Goal: Navigation & Orientation: Go to known website

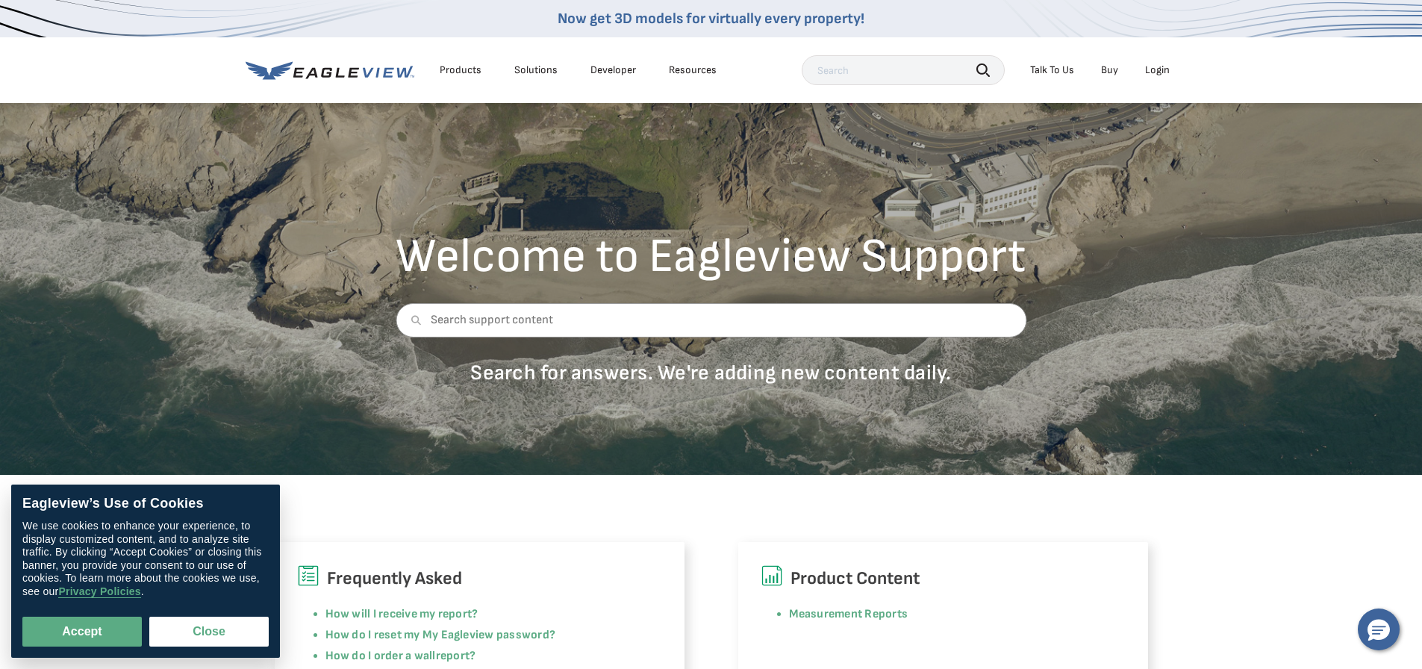
click at [1152, 70] on div "Login" at bounding box center [1157, 69] width 25 height 13
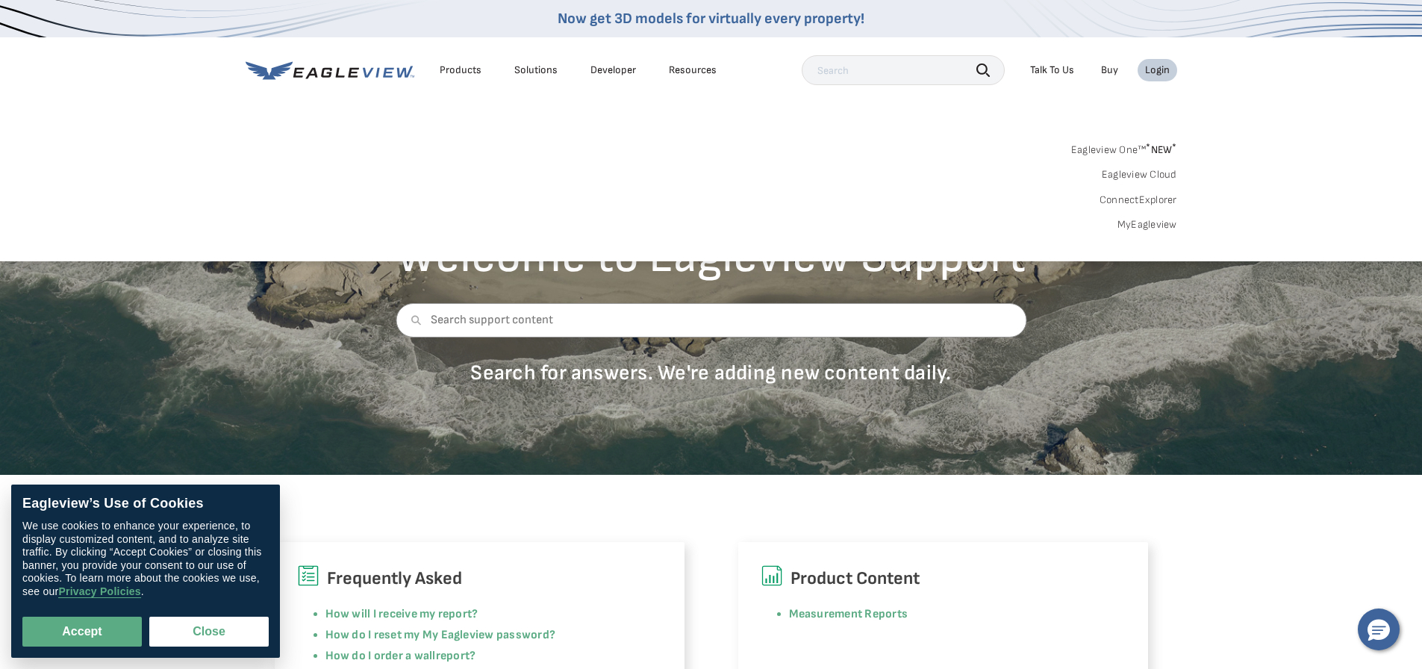
click at [1160, 69] on div "Login" at bounding box center [1157, 69] width 25 height 13
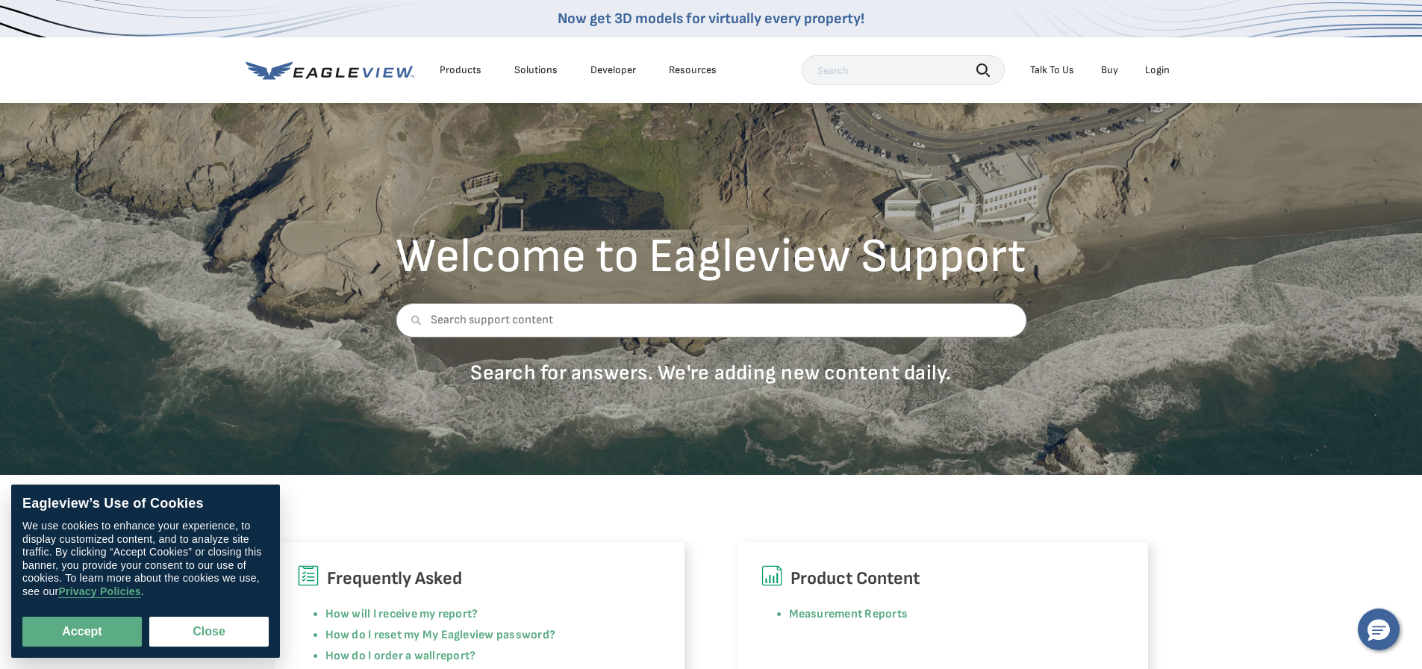
click at [1160, 69] on div "Login" at bounding box center [1157, 69] width 25 height 13
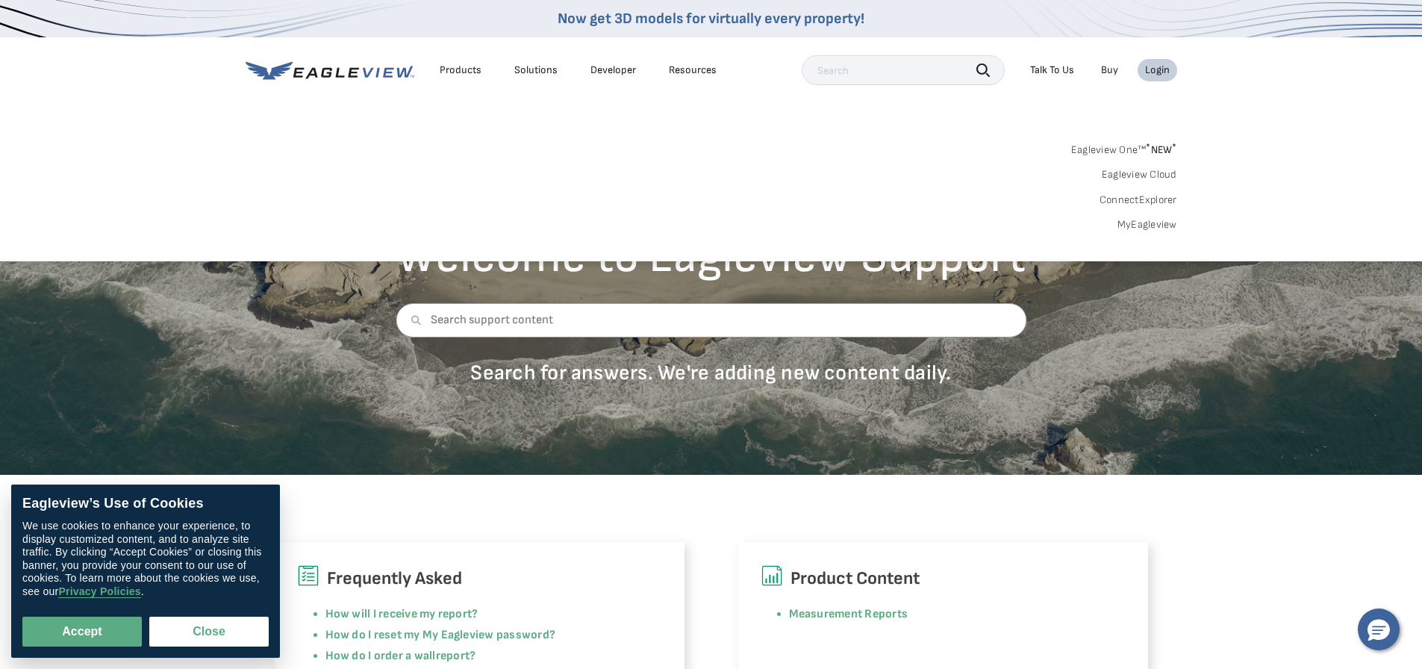
click at [1137, 225] on link "MyEagleview" at bounding box center [1147, 224] width 60 height 13
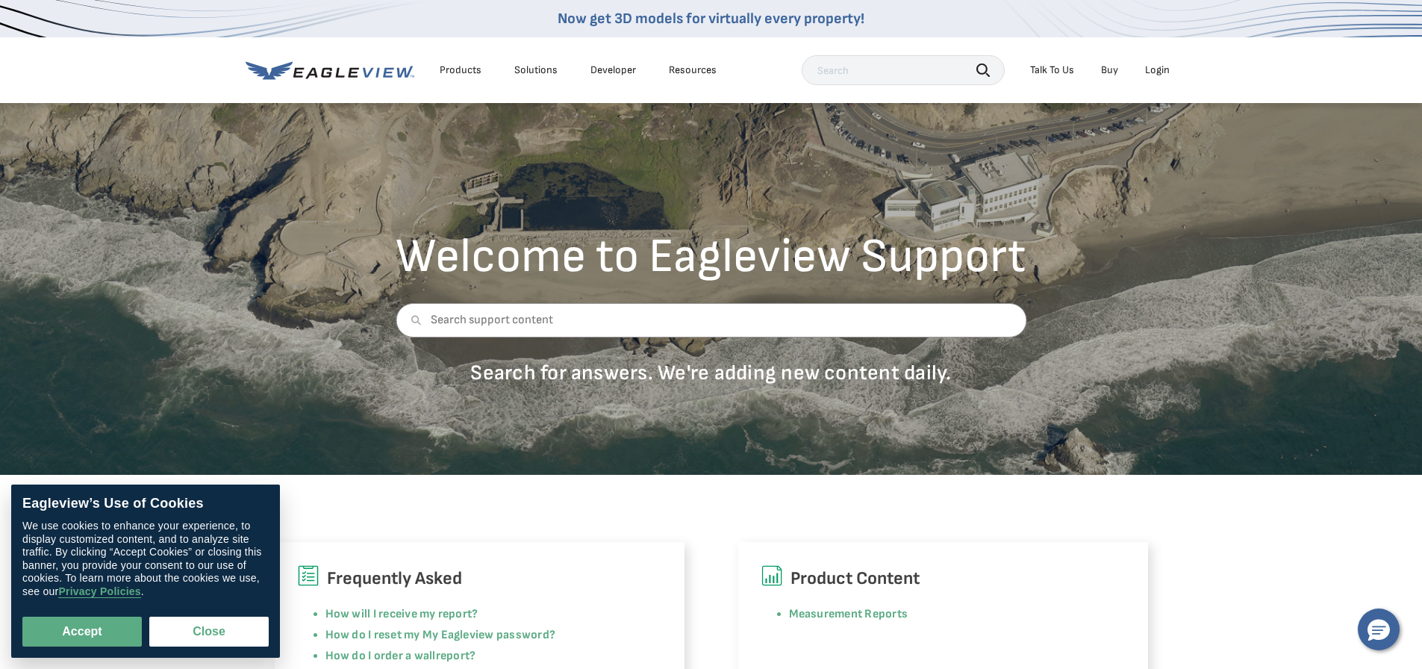
click at [1163, 76] on div "Login" at bounding box center [1157, 69] width 25 height 13
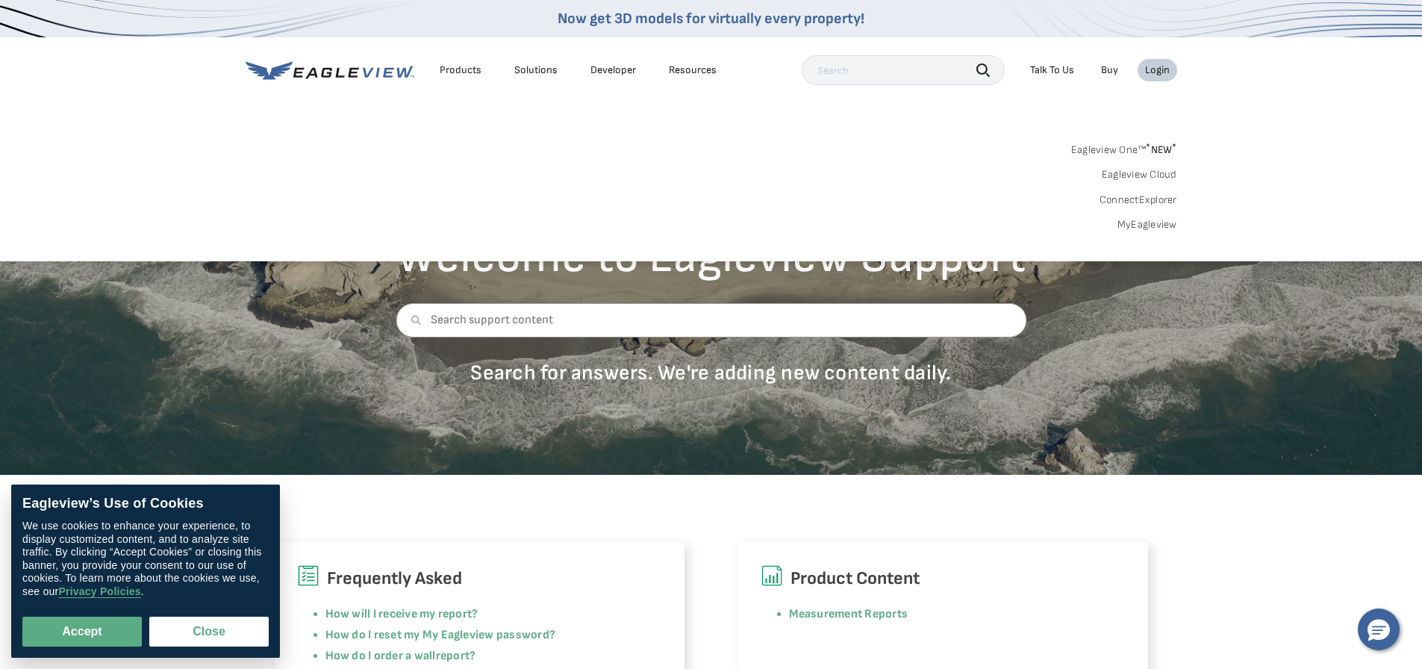
click at [1131, 155] on link "Eagleview One™ * NEW *" at bounding box center [1124, 147] width 106 height 17
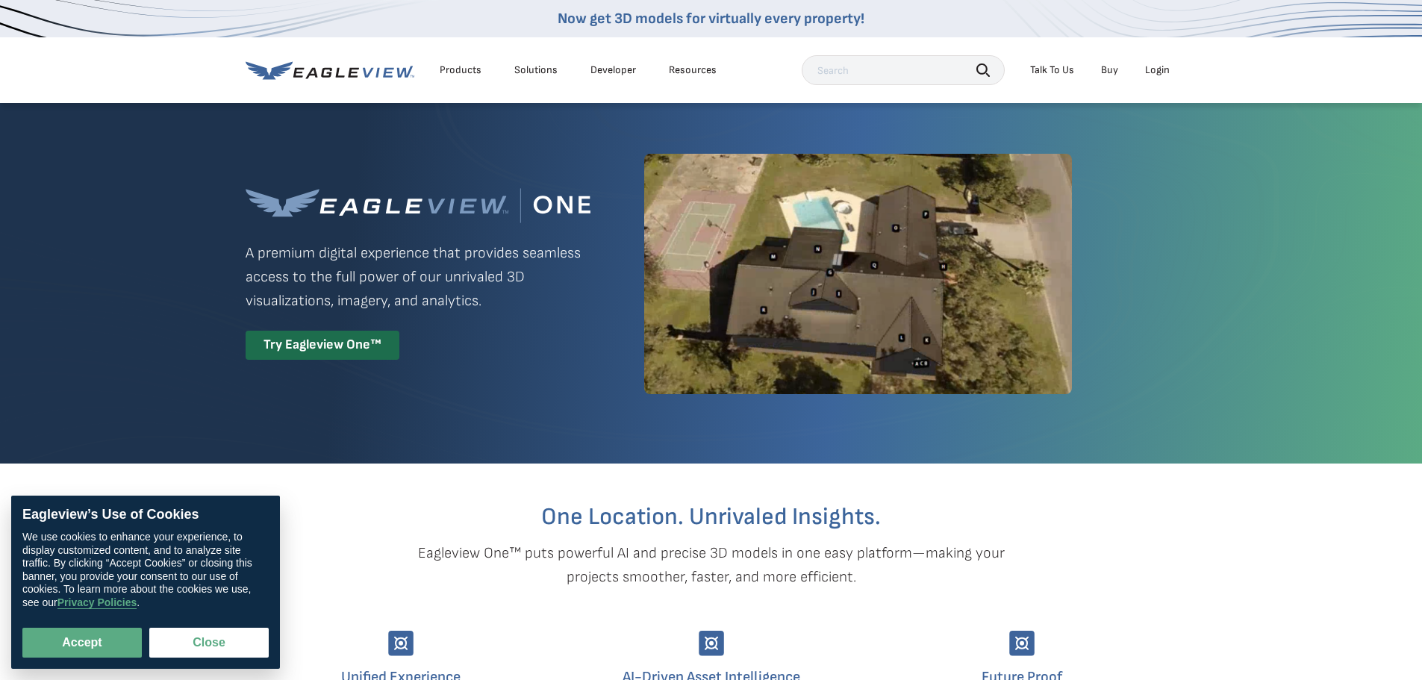
click at [1155, 69] on div "Login" at bounding box center [1157, 69] width 25 height 13
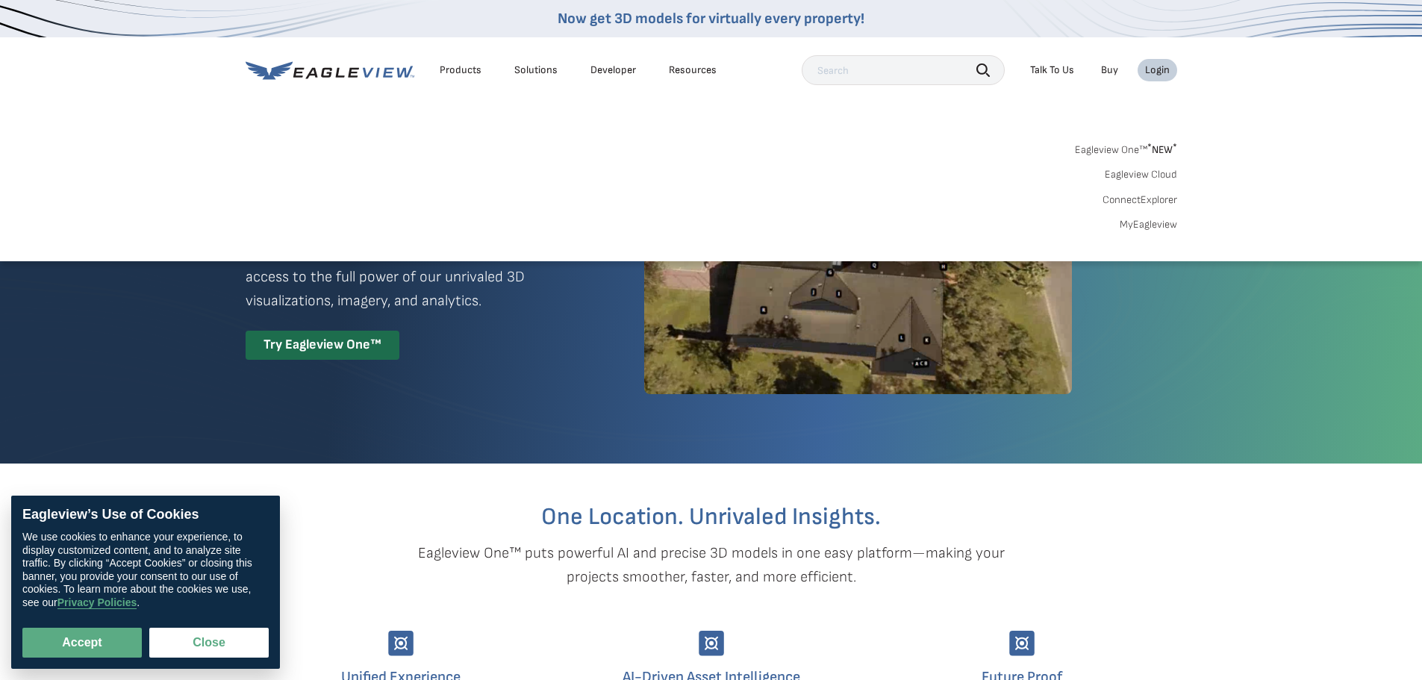
click at [1147, 149] on sup "*" at bounding box center [1149, 147] width 4 height 13
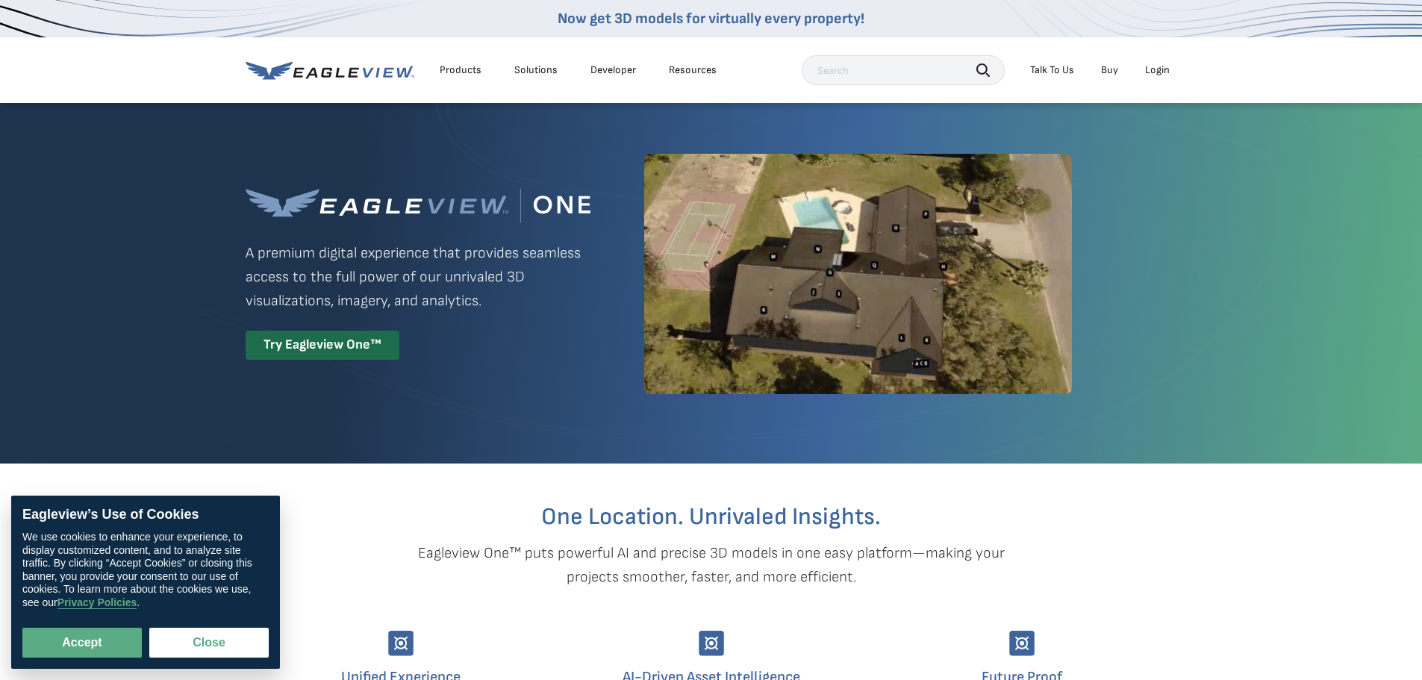
click at [1163, 73] on div "Login" at bounding box center [1157, 69] width 25 height 13
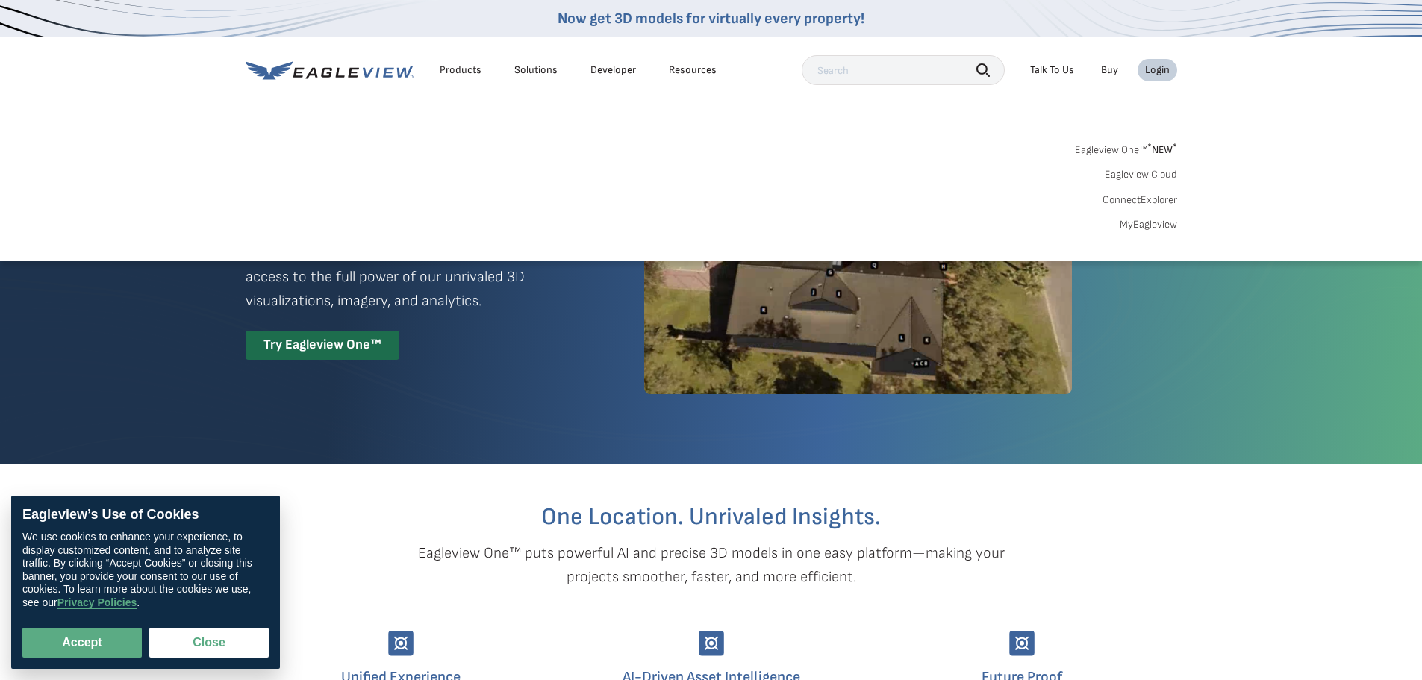
click at [787, 122] on div "Search Products Our Product Areas Imagery 1-Inch GSD Aerial Imagery *" at bounding box center [711, 191] width 1422 height 140
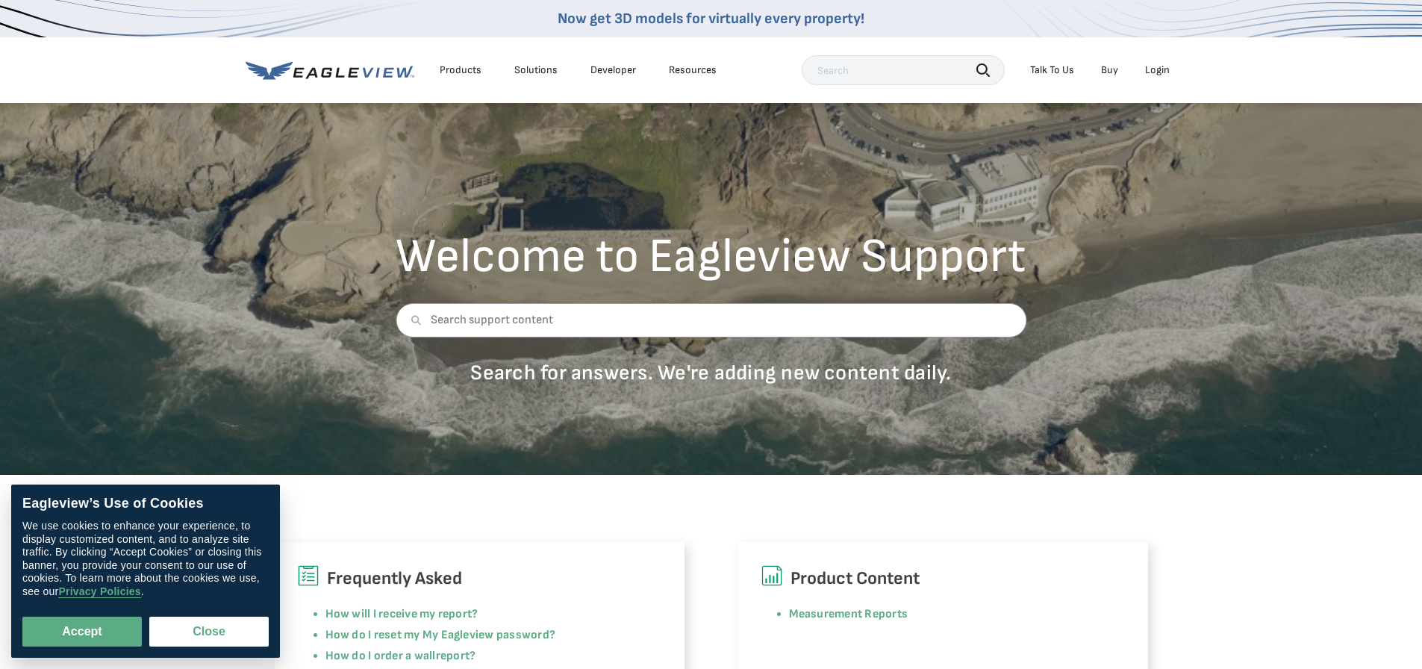
click at [1150, 69] on div "Login" at bounding box center [1157, 69] width 25 height 13
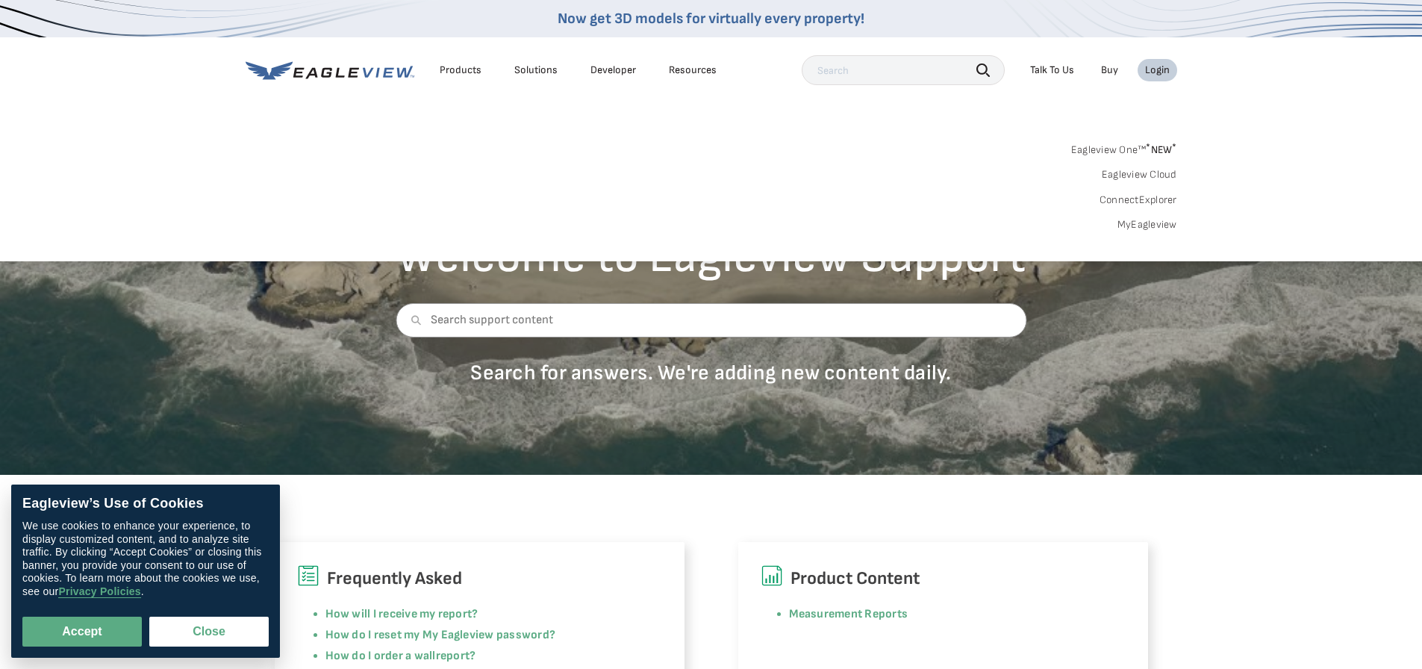
click at [1152, 69] on div "Login" at bounding box center [1157, 69] width 25 height 13
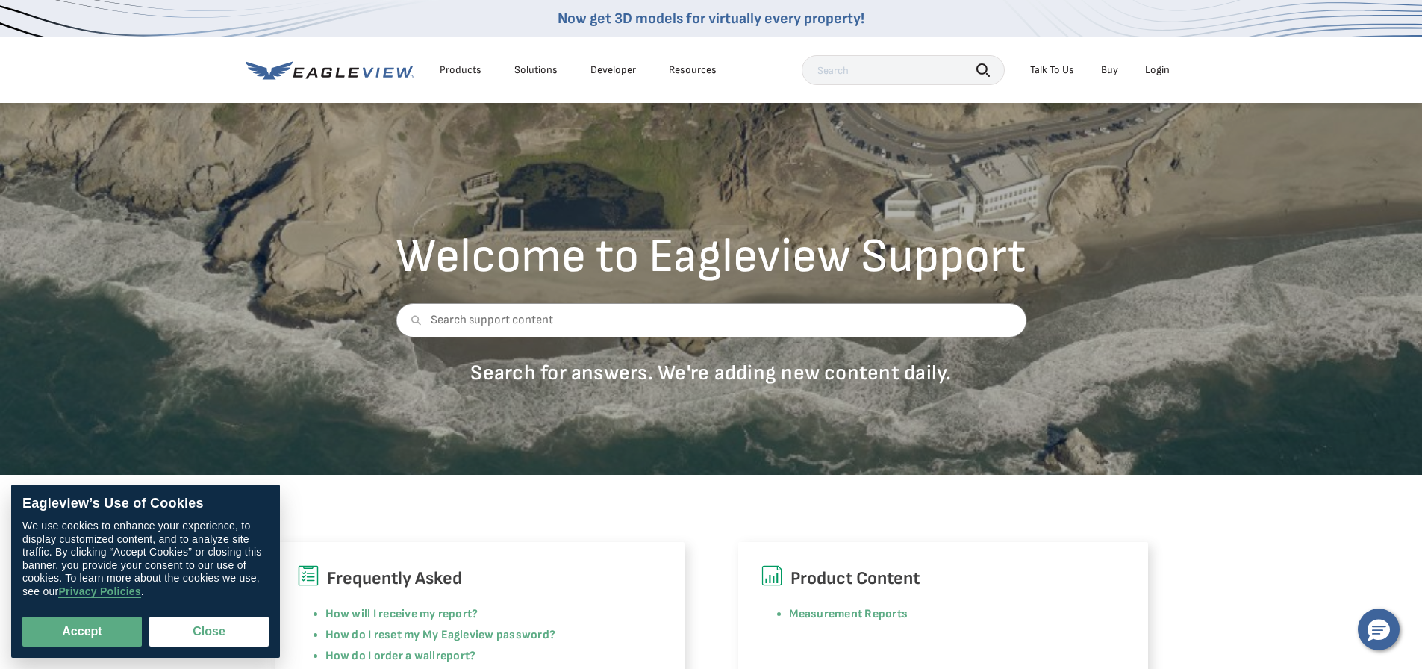
click at [1152, 69] on div "Login" at bounding box center [1157, 69] width 25 height 13
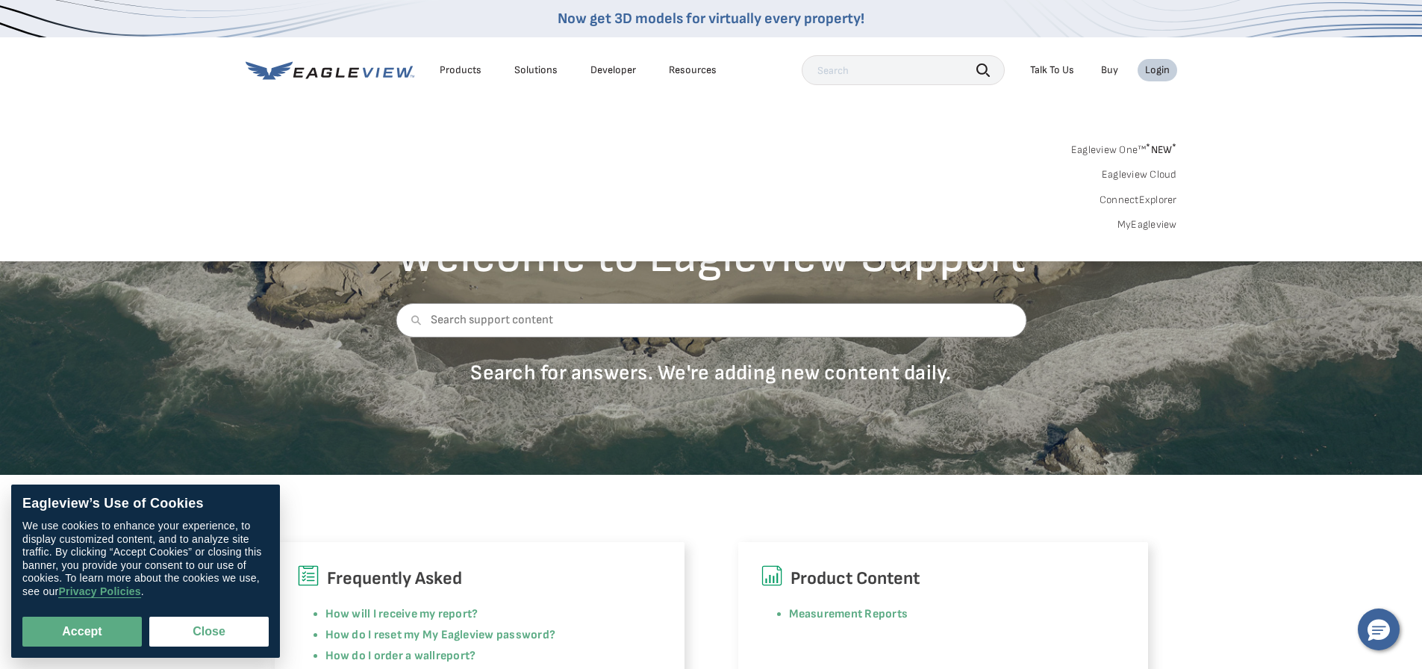
click at [1135, 148] on link "Eagleview One™ * NEW *" at bounding box center [1124, 147] width 106 height 17
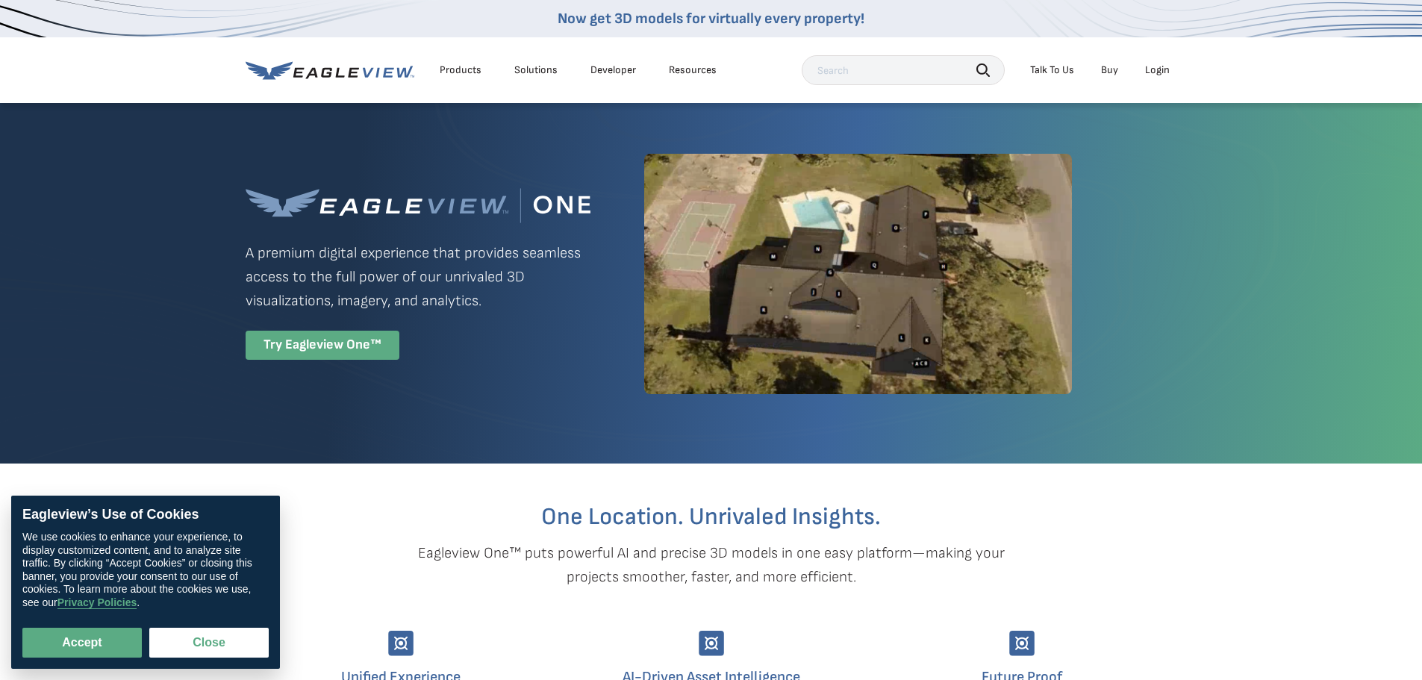
click at [352, 342] on div "Try Eagleview One™" at bounding box center [323, 345] width 154 height 29
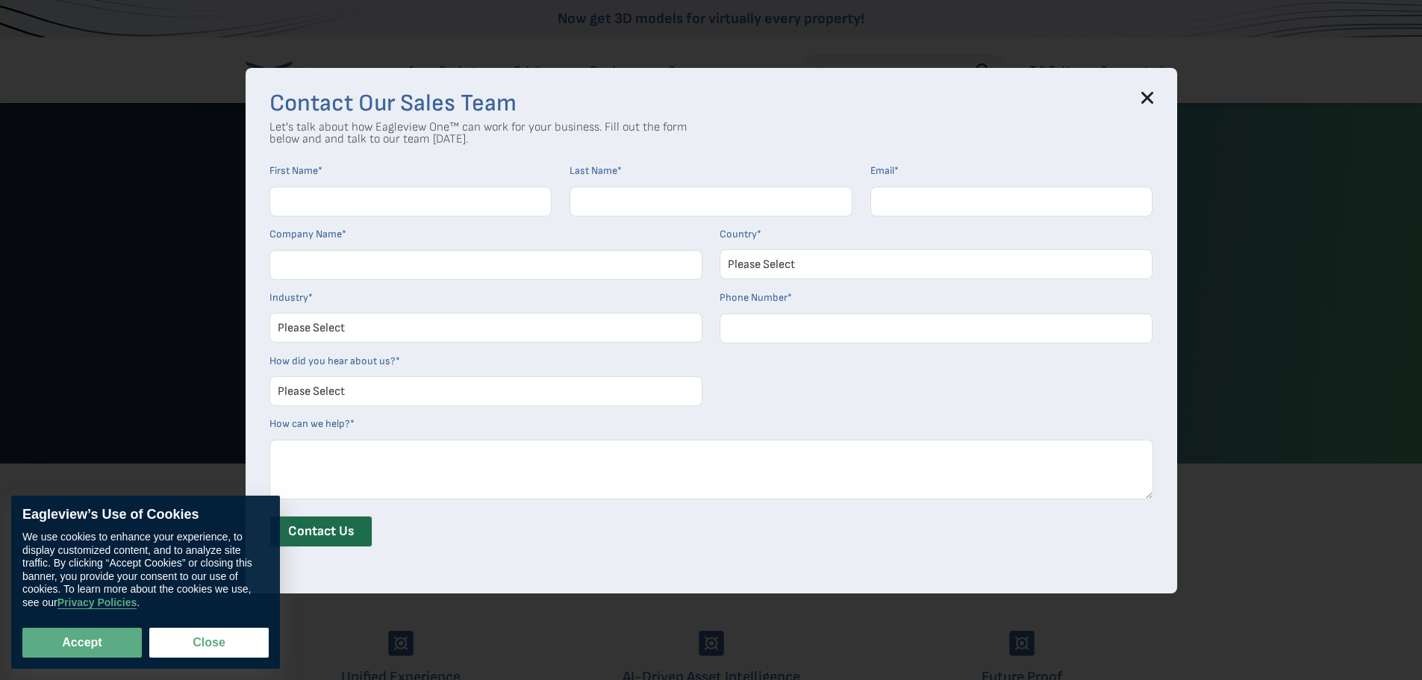
click at [1149, 96] on icon at bounding box center [1147, 98] width 10 height 10
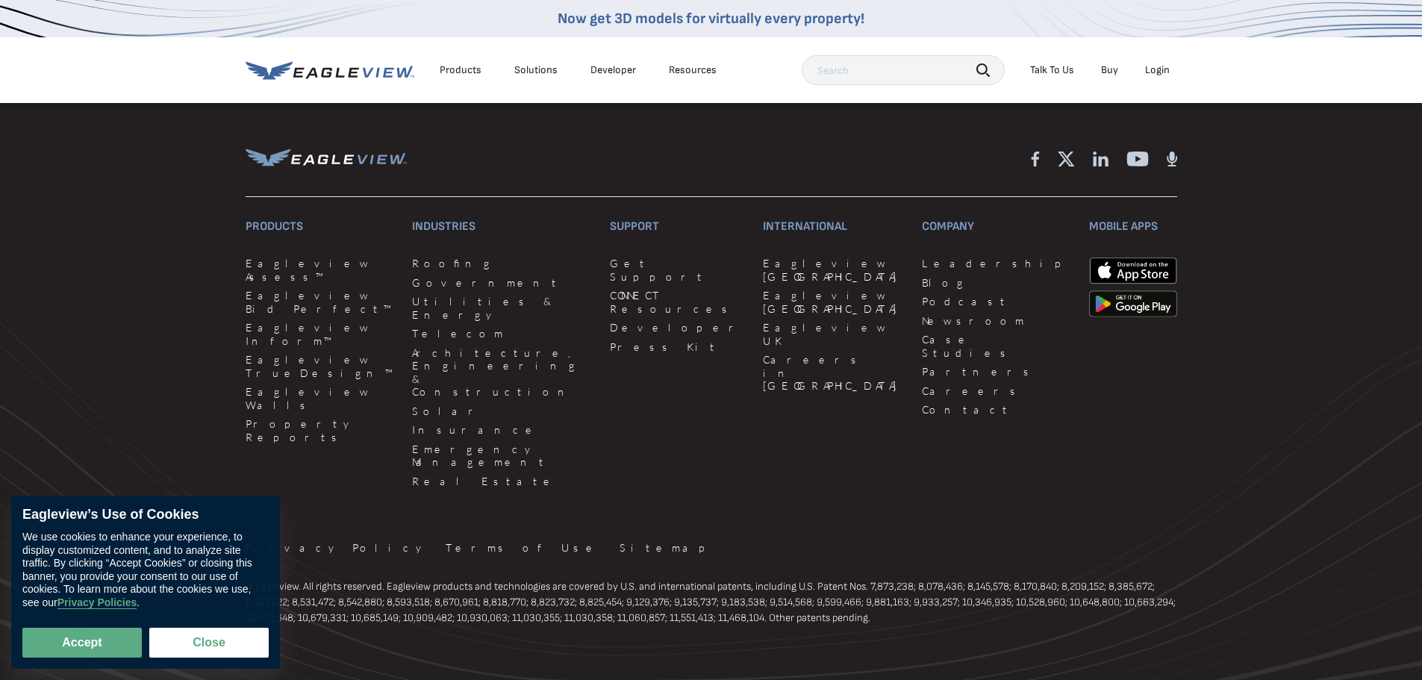
scroll to position [3554, 0]
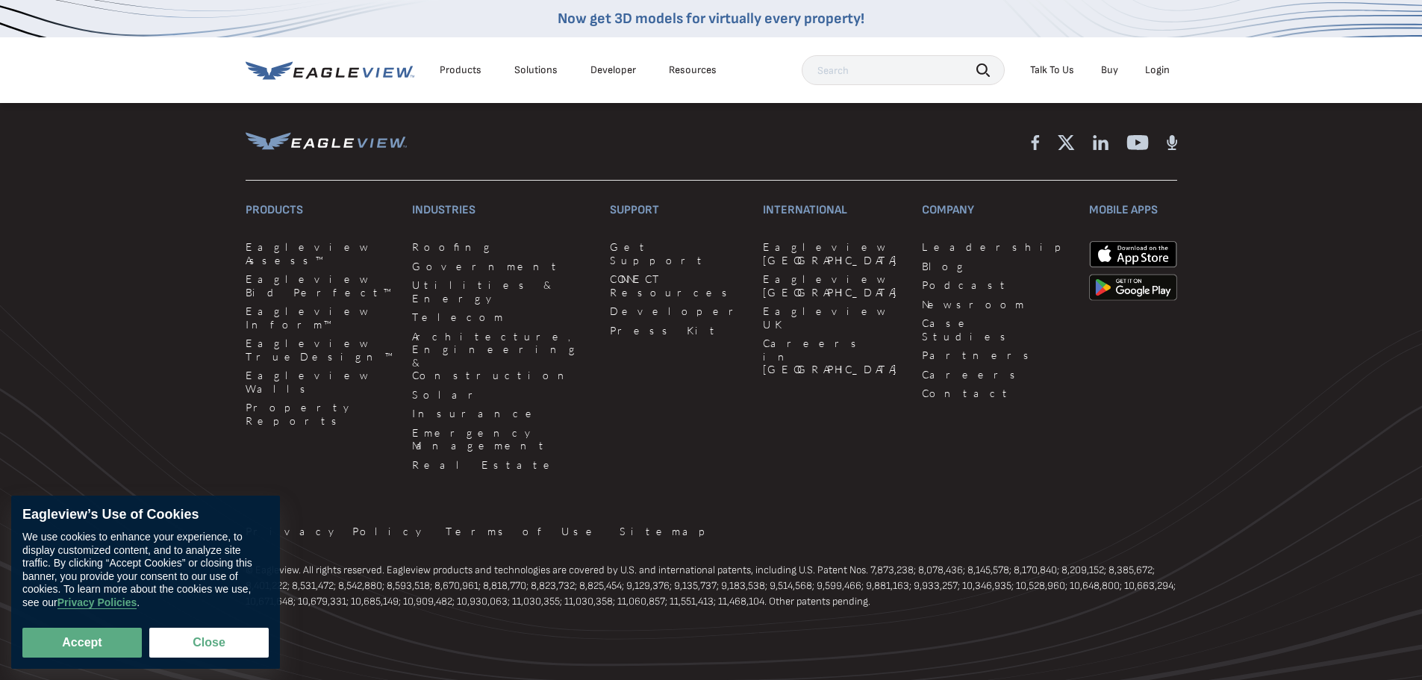
click at [1160, 63] on div "Login" at bounding box center [1157, 69] width 25 height 13
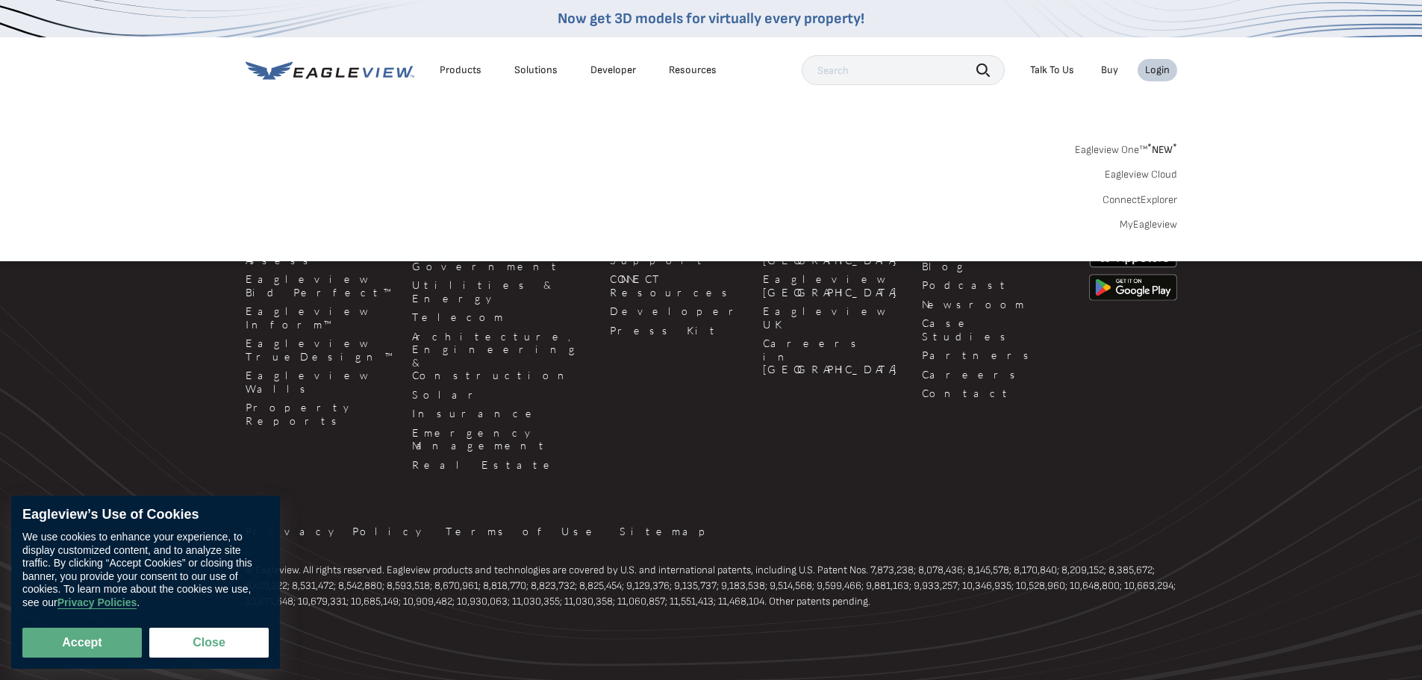
click at [1149, 226] on link "MyEagleview" at bounding box center [1147, 224] width 57 height 13
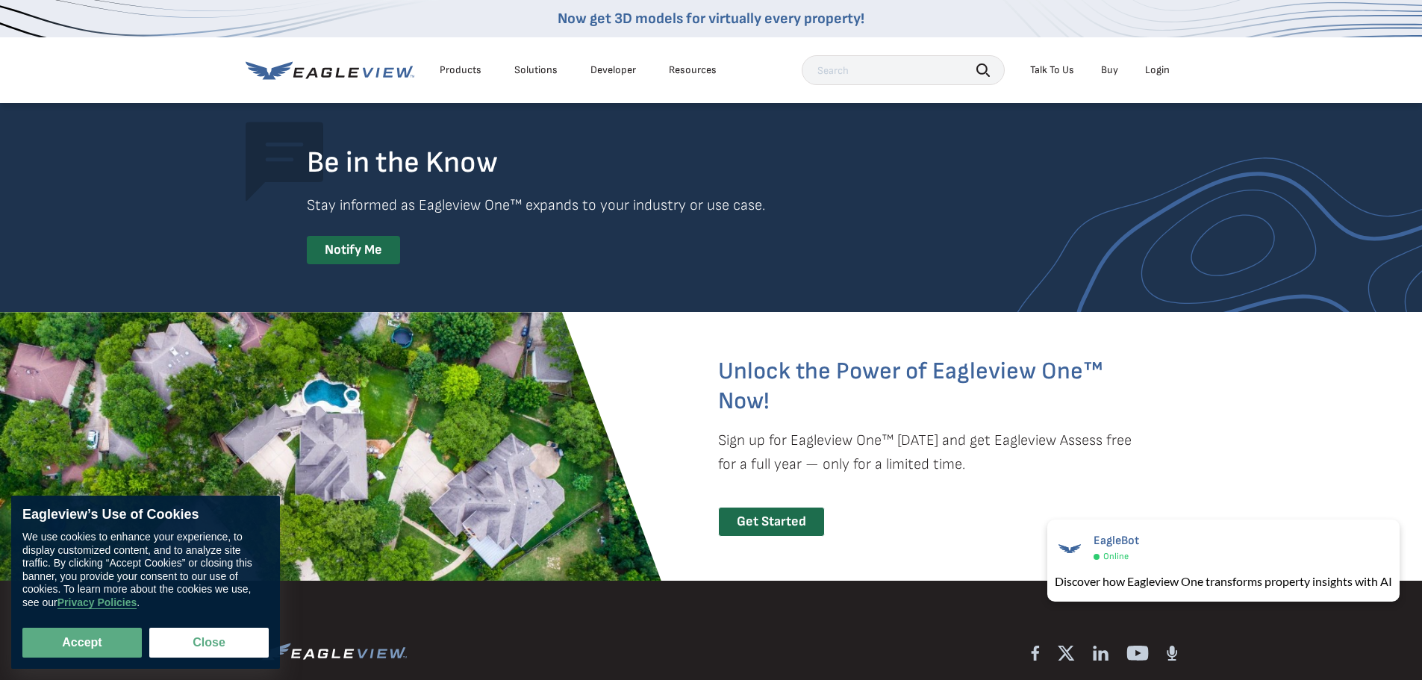
scroll to position [3031, 0]
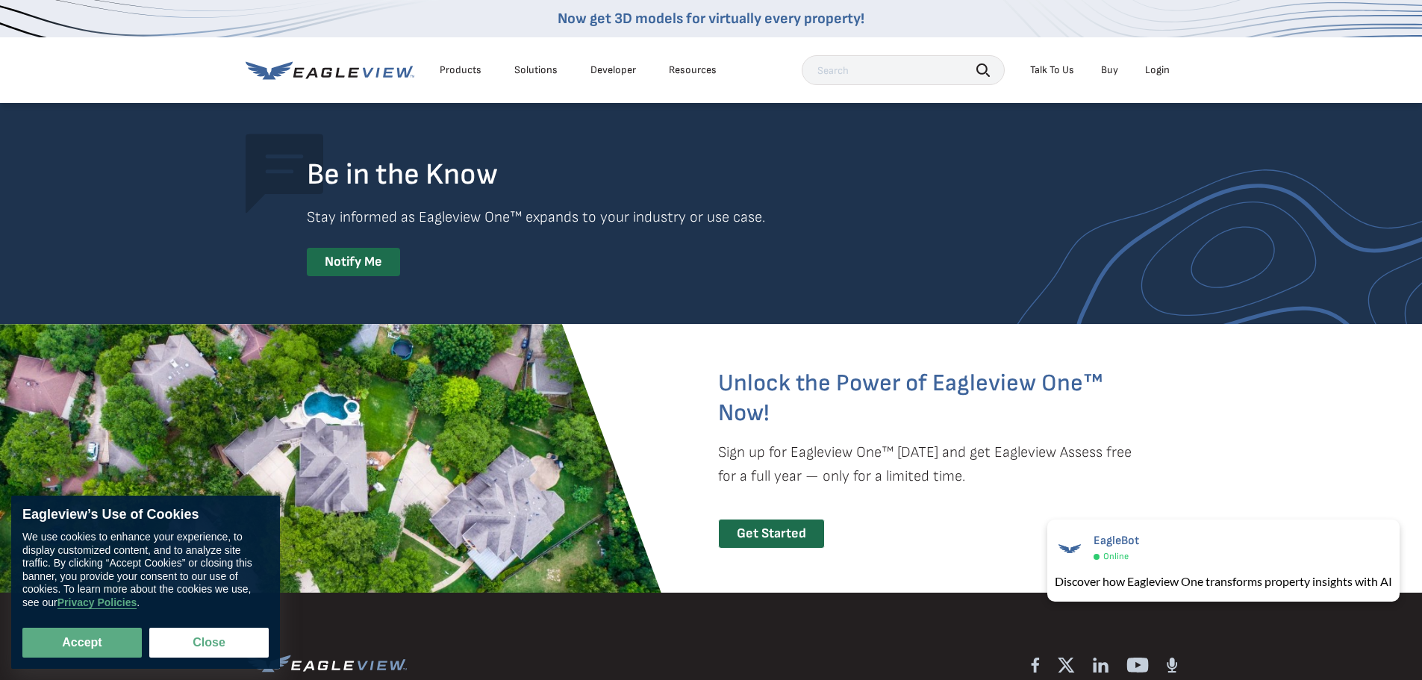
click at [1156, 68] on div "Login" at bounding box center [1157, 69] width 25 height 13
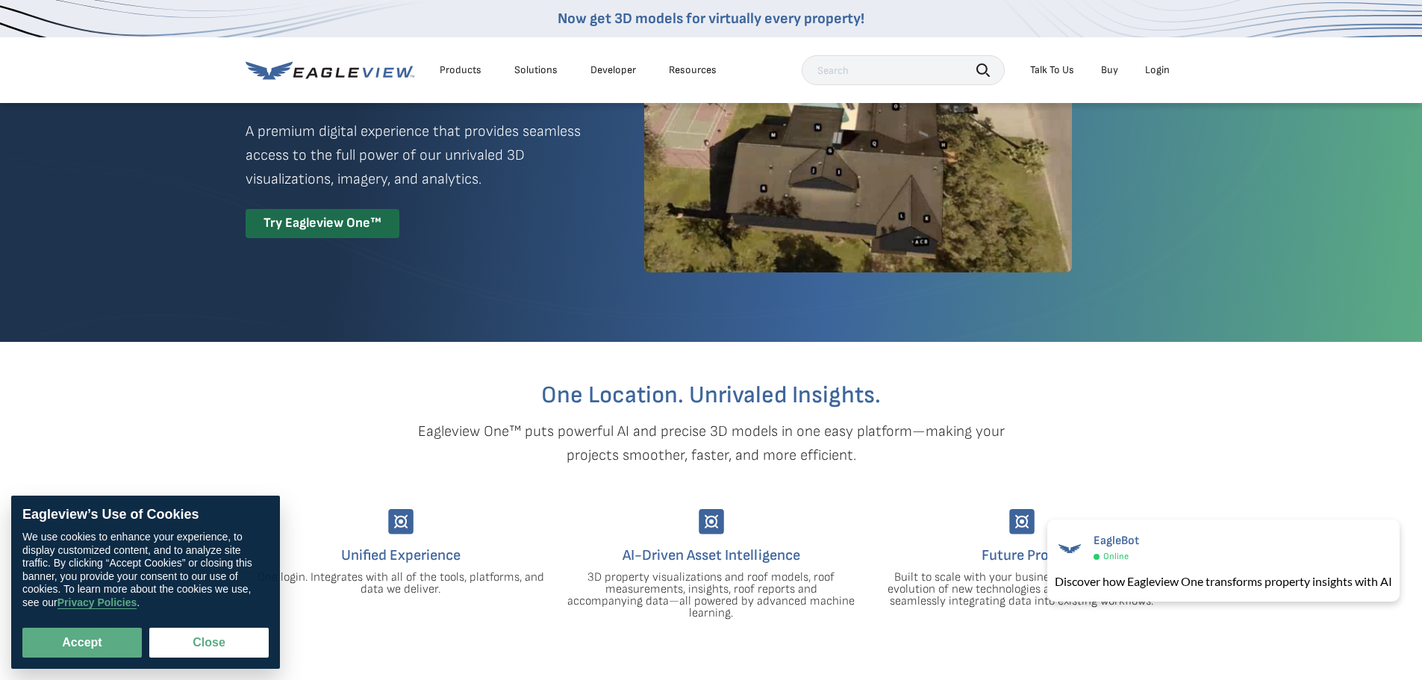
scroll to position [0, 0]
